Goal: Task Accomplishment & Management: Complete application form

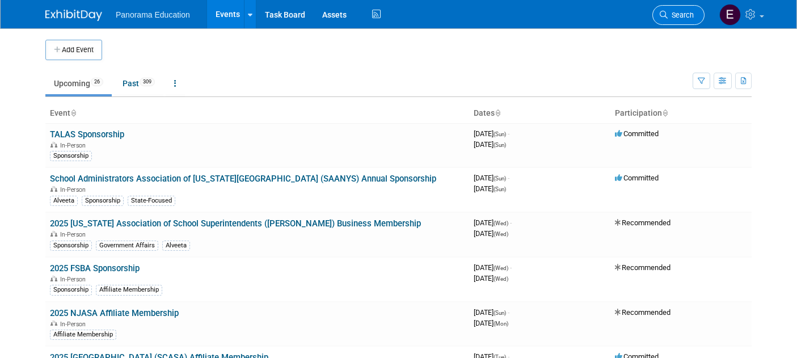
click at [656, 12] on link "Search" at bounding box center [678, 15] width 52 height 20
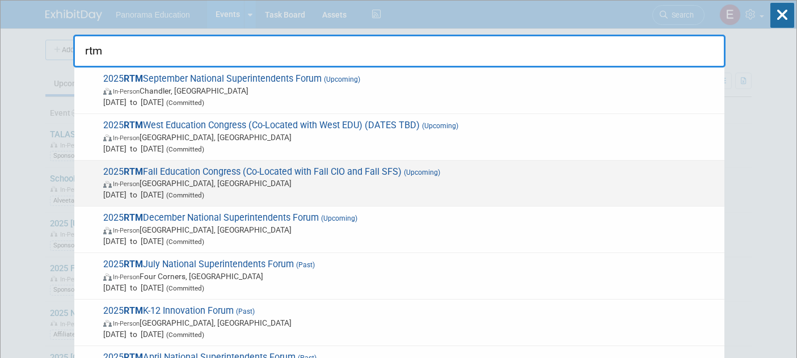
type input "rtm"
click at [266, 180] on span "In-Person [GEOGRAPHIC_DATA], [GEOGRAPHIC_DATA]" at bounding box center [411, 183] width 616 height 11
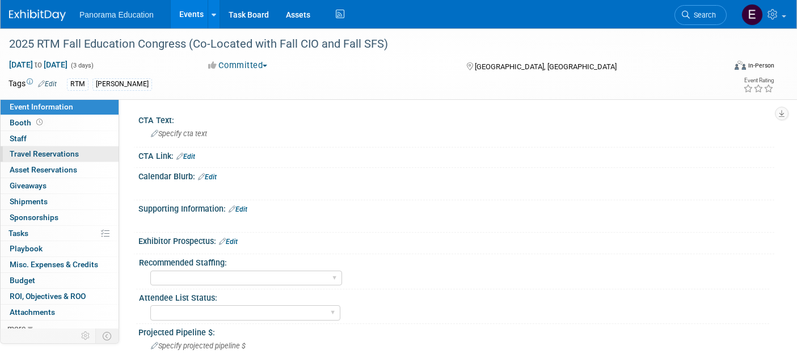
click at [69, 157] on span "Travel Reservations 0" at bounding box center [44, 153] width 69 height 9
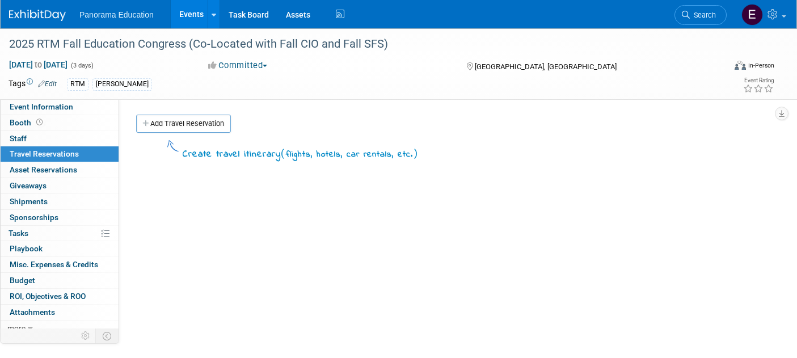
click at [216, 121] on link "Add Travel Reservation" at bounding box center [183, 124] width 95 height 18
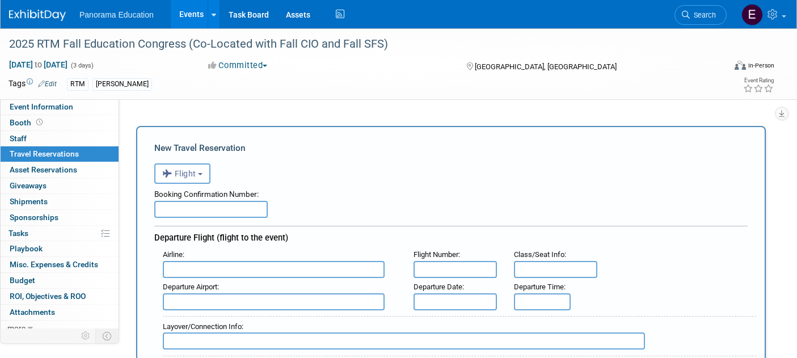
click at [174, 190] on div "Booking Confirmation Number:" at bounding box center [450, 192] width 593 height 17
click at [173, 172] on icon "button" at bounding box center [168, 173] width 12 height 15
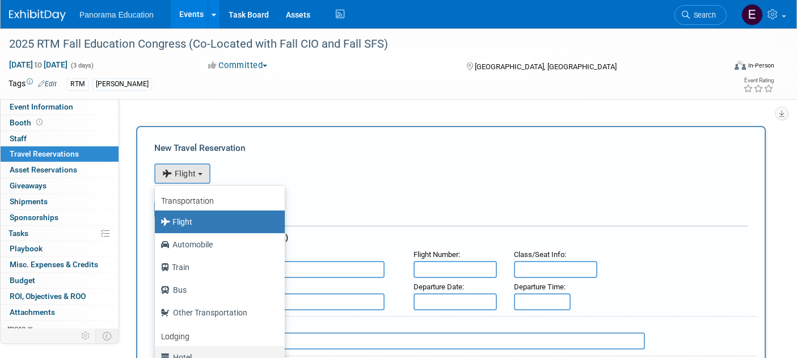
click at [197, 350] on label "Hotel" at bounding box center [217, 357] width 113 height 18
click at [157, 352] on input "Hotel" at bounding box center [152, 355] width 7 height 7
select select "6"
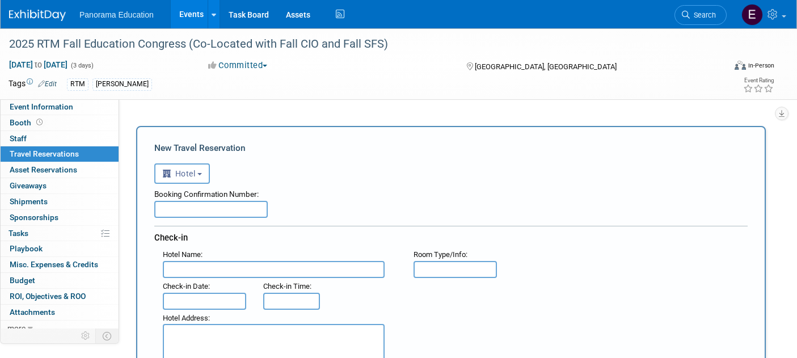
click at [245, 221] on div "Booking Confirmation Number: Check-in Hotel Name : Flight Number : Room Type/In…" at bounding box center [450, 335] width 593 height 303
click at [242, 214] on input "text" at bounding box center [210, 209] width 113 height 17
paste input "40061717639"
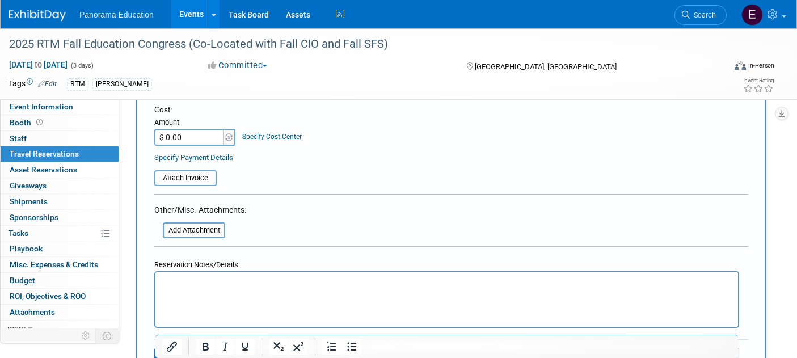
scroll to position [563, 0]
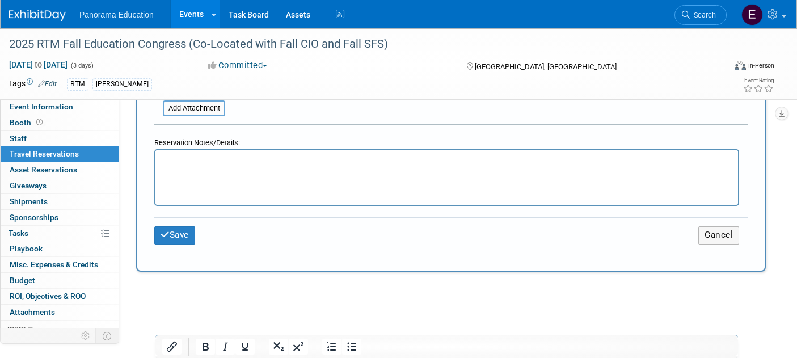
type input "40061717639"
click at [281, 167] on html at bounding box center [446, 158] width 583 height 16
click at [189, 229] on button "Save" at bounding box center [174, 235] width 41 height 18
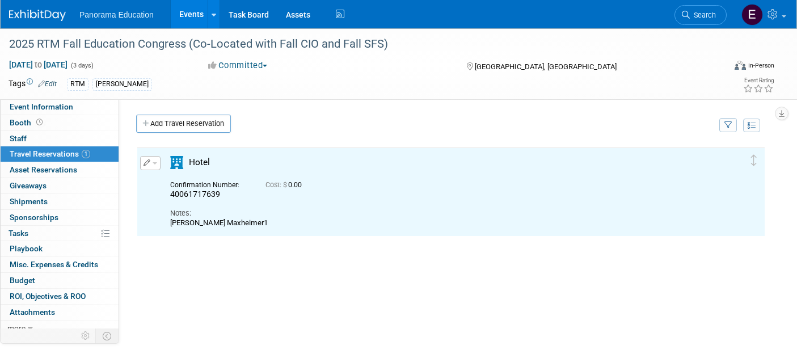
scroll to position [0, 0]
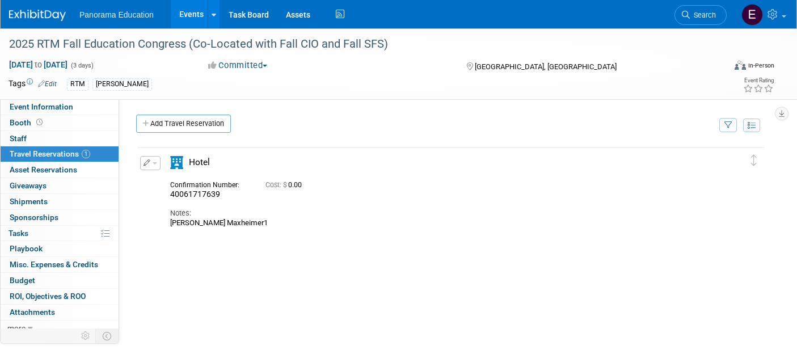
drag, startPoint x: 216, startPoint y: 119, endPoint x: 210, endPoint y: 124, distance: 7.6
click at [216, 119] on link "Add Travel Reservation" at bounding box center [183, 124] width 95 height 18
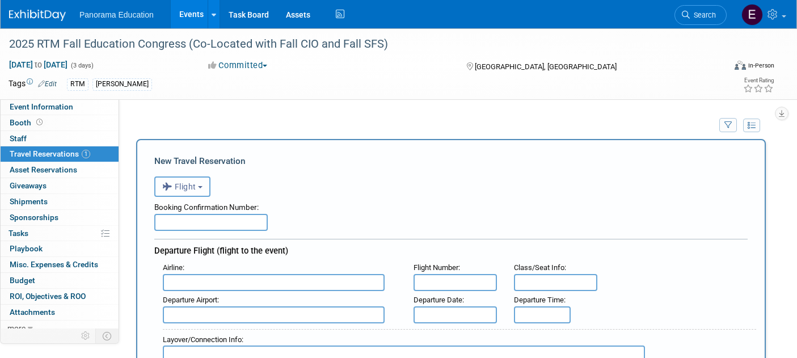
click at [193, 193] on button "Flight" at bounding box center [182, 186] width 56 height 20
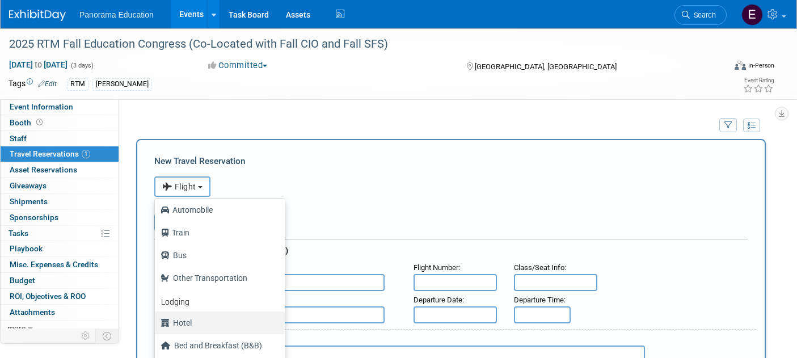
scroll to position [48, 0]
click at [204, 325] on label "Hotel" at bounding box center [217, 322] width 113 height 18
click at [157, 325] on input "Hotel" at bounding box center [152, 320] width 7 height 7
select select "6"
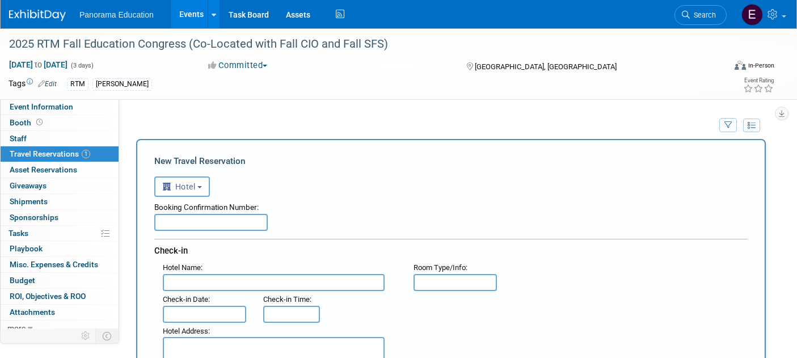
drag, startPoint x: 207, startPoint y: 208, endPoint x: 208, endPoint y: 216, distance: 7.5
click at [207, 214] on div "Booking Confirmation Number:" at bounding box center [450, 214] width 593 height 34
click at [208, 217] on input "text" at bounding box center [210, 222] width 113 height 17
paste input "40061717654"
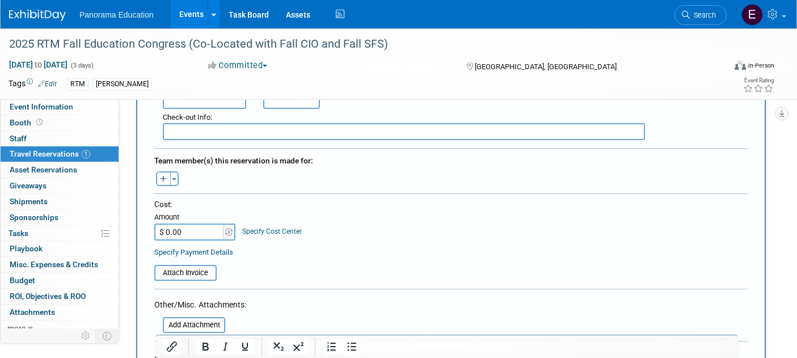
scroll to position [541, 0]
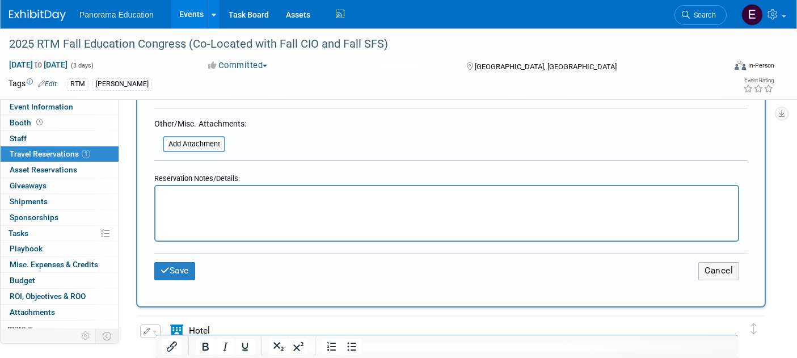
type input "40061717654"
click at [313, 194] on p "Rich Text Area. Press ALT-0 for help." at bounding box center [447, 197] width 570 height 12
click at [183, 270] on button "Save" at bounding box center [174, 271] width 41 height 18
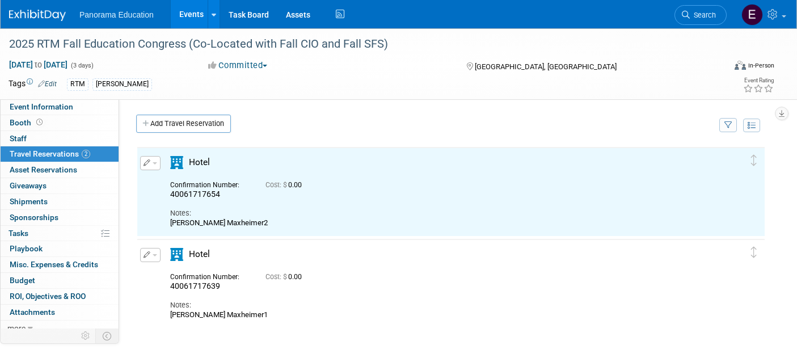
scroll to position [0, 0]
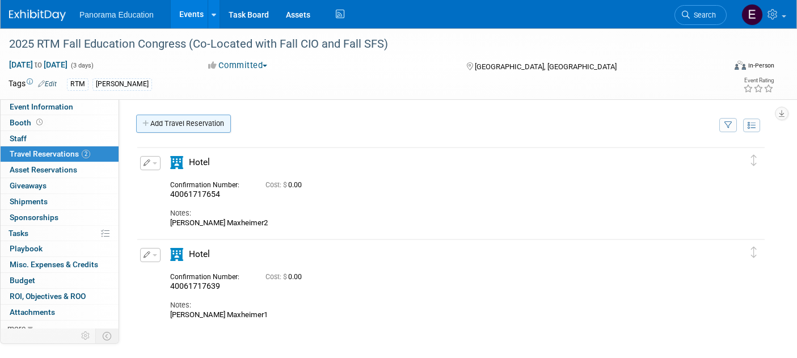
click at [183, 127] on link "Add Travel Reservation" at bounding box center [183, 124] width 95 height 18
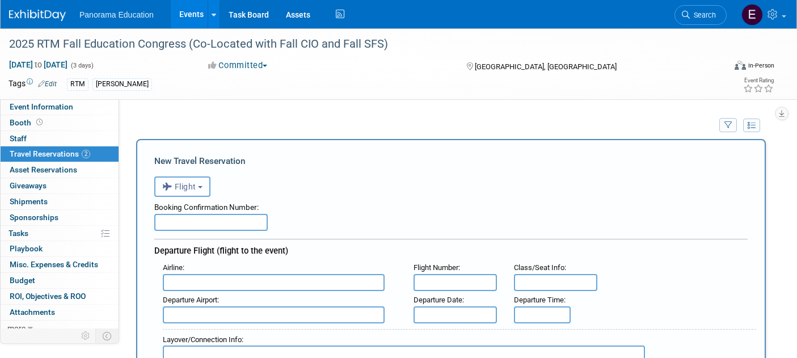
drag, startPoint x: 203, startPoint y: 196, endPoint x: 197, endPoint y: 229, distance: 33.4
click at [203, 196] on button "Flight" at bounding box center [182, 186] width 56 height 20
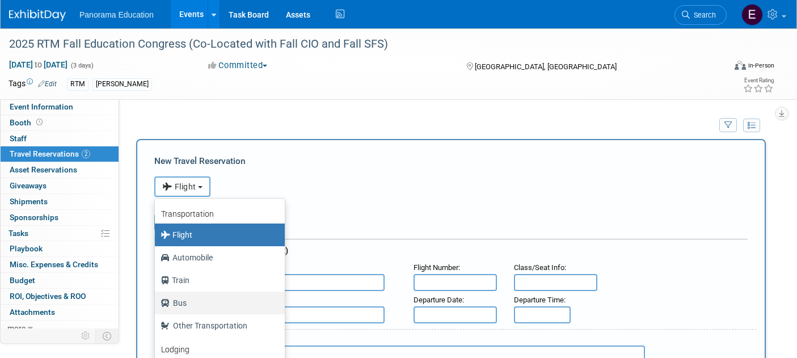
scroll to position [48, 0]
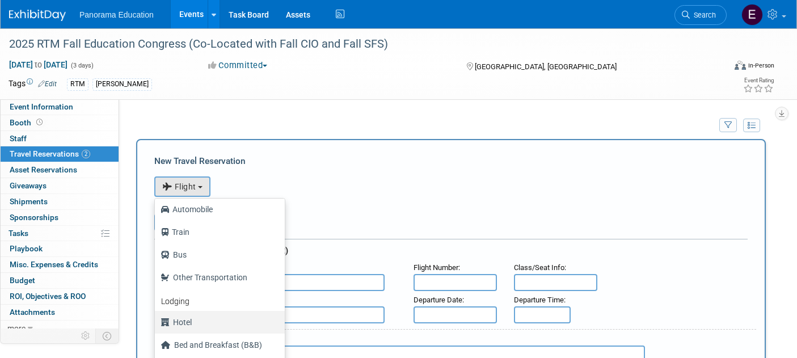
click at [207, 313] on link "Hotel" at bounding box center [220, 322] width 130 height 23
click at [184, 321] on label "Hotel" at bounding box center [217, 322] width 113 height 18
click at [157, 321] on input "Hotel" at bounding box center [152, 320] width 7 height 7
select select "6"
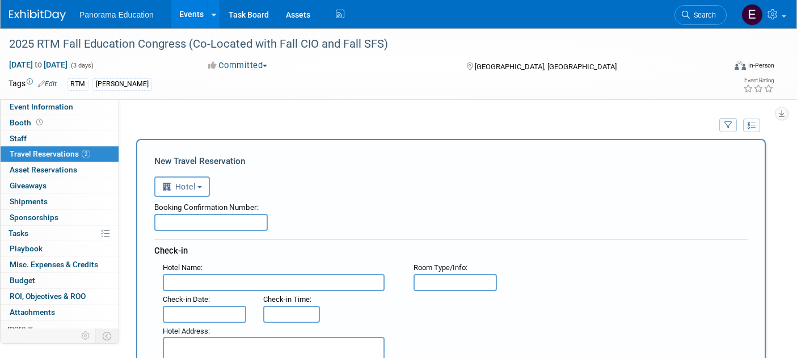
click at [208, 222] on input "text" at bounding box center [210, 222] width 113 height 17
paste input "40061717678"
type input "40061717678"
click at [423, 232] on div "Booking Confirmation Number: 40061717678 Check-in Hotel Name : Flight Number : …" at bounding box center [450, 348] width 593 height 303
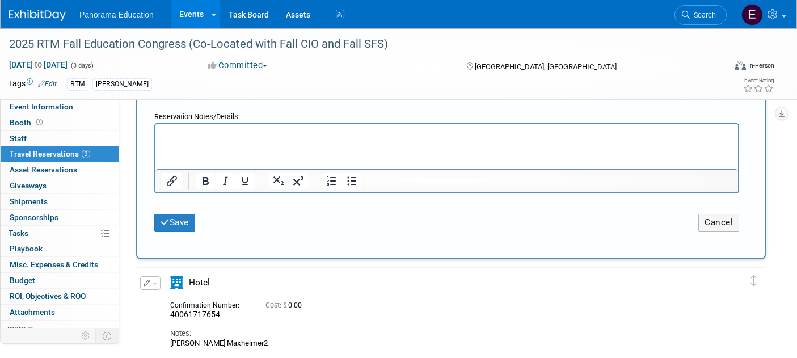
scroll to position [592, 0]
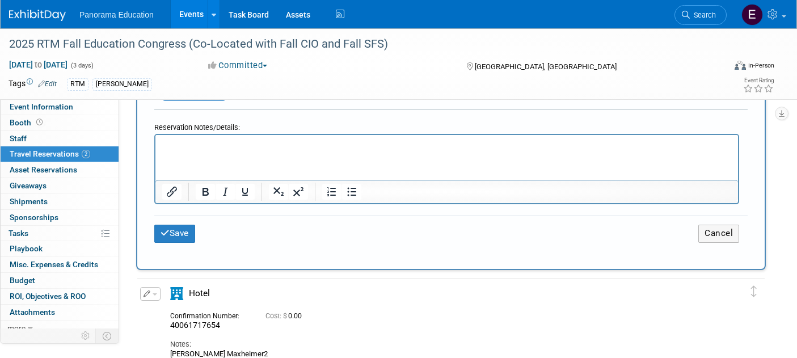
click at [288, 151] on html at bounding box center [446, 143] width 583 height 16
drag, startPoint x: 169, startPoint y: 247, endPoint x: 171, endPoint y: 240, distance: 7.2
click at [170, 242] on div "Save Cancel" at bounding box center [450, 233] width 593 height 35
click at [171, 236] on button "Save" at bounding box center [174, 234] width 41 height 18
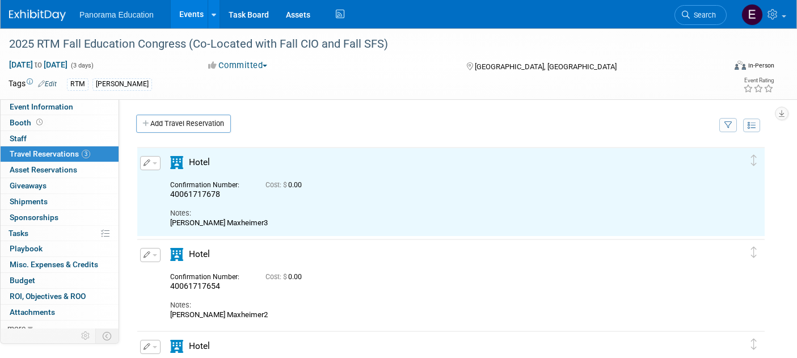
scroll to position [0, 0]
